Goal: Complete application form

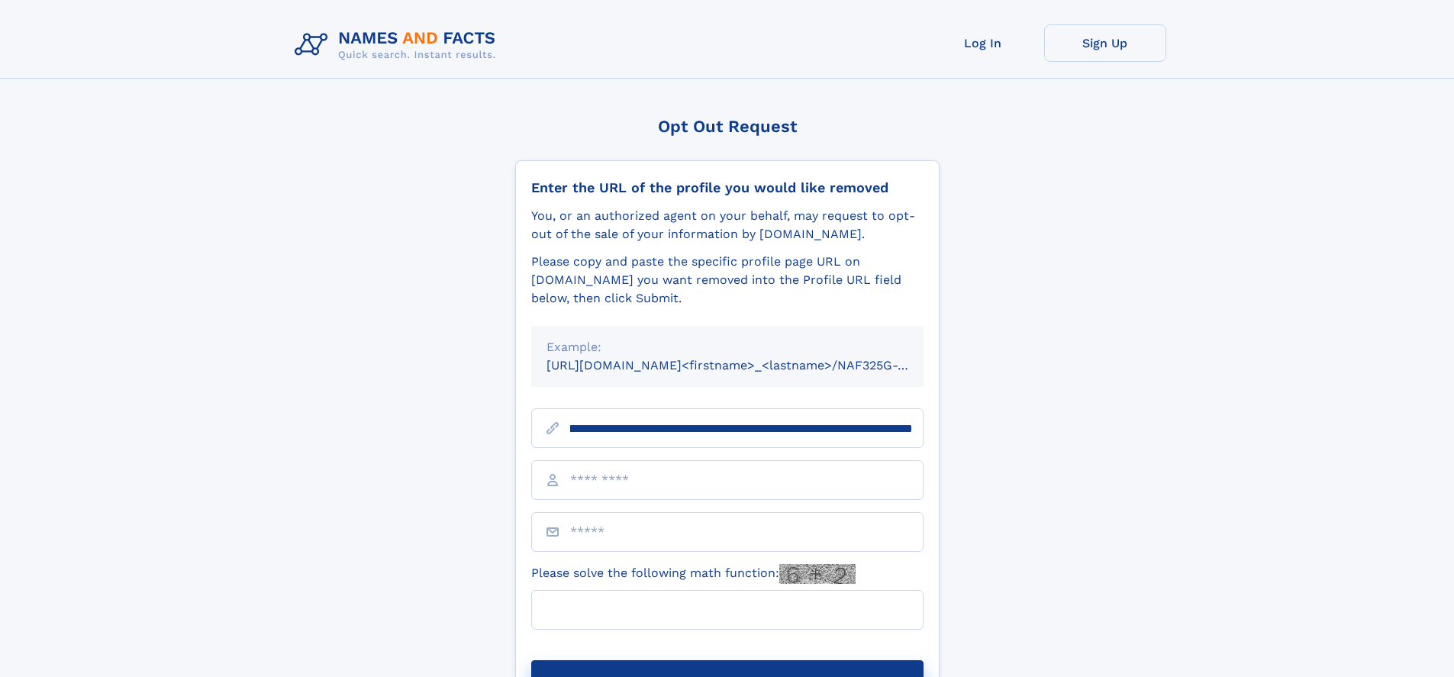
scroll to position [0, 189]
type input "**********"
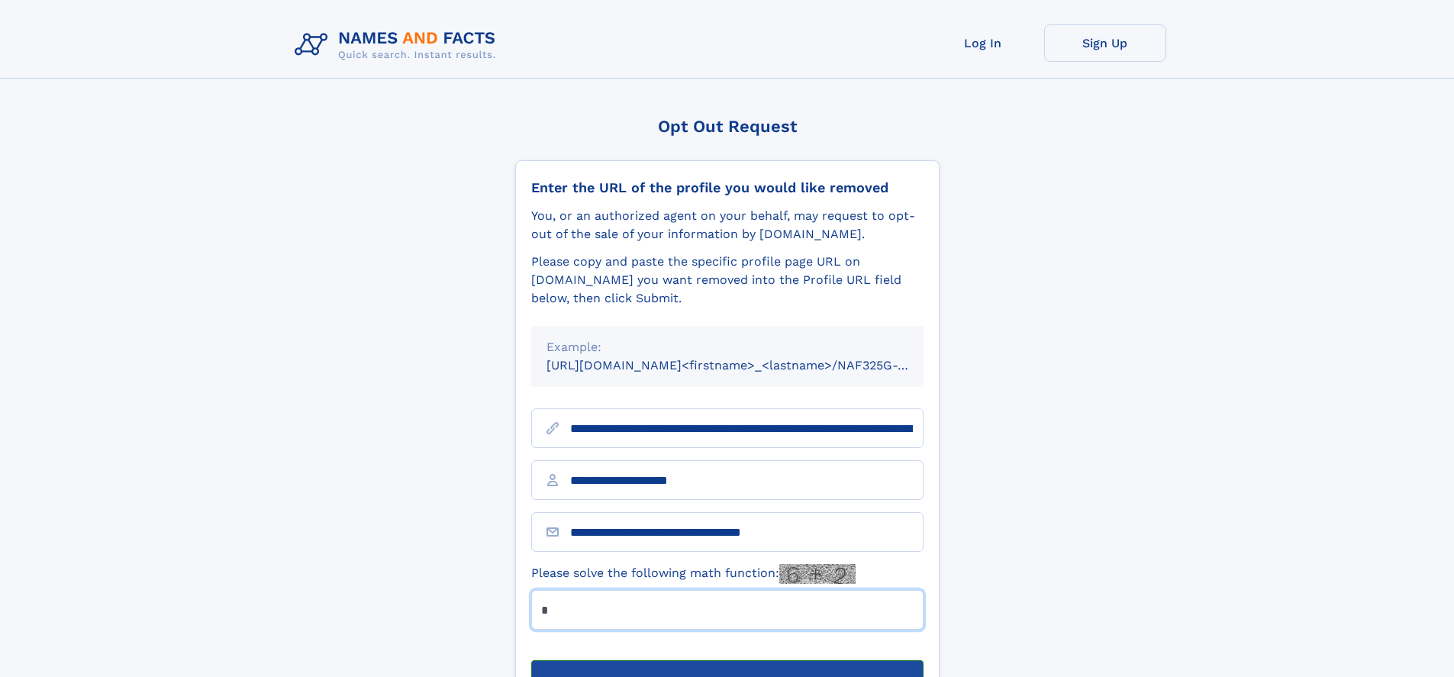
type input "*"
click at [727, 660] on button "Submit Opt Out Request" at bounding box center [727, 684] width 392 height 49
